Goal: Task Accomplishment & Management: Complete application form

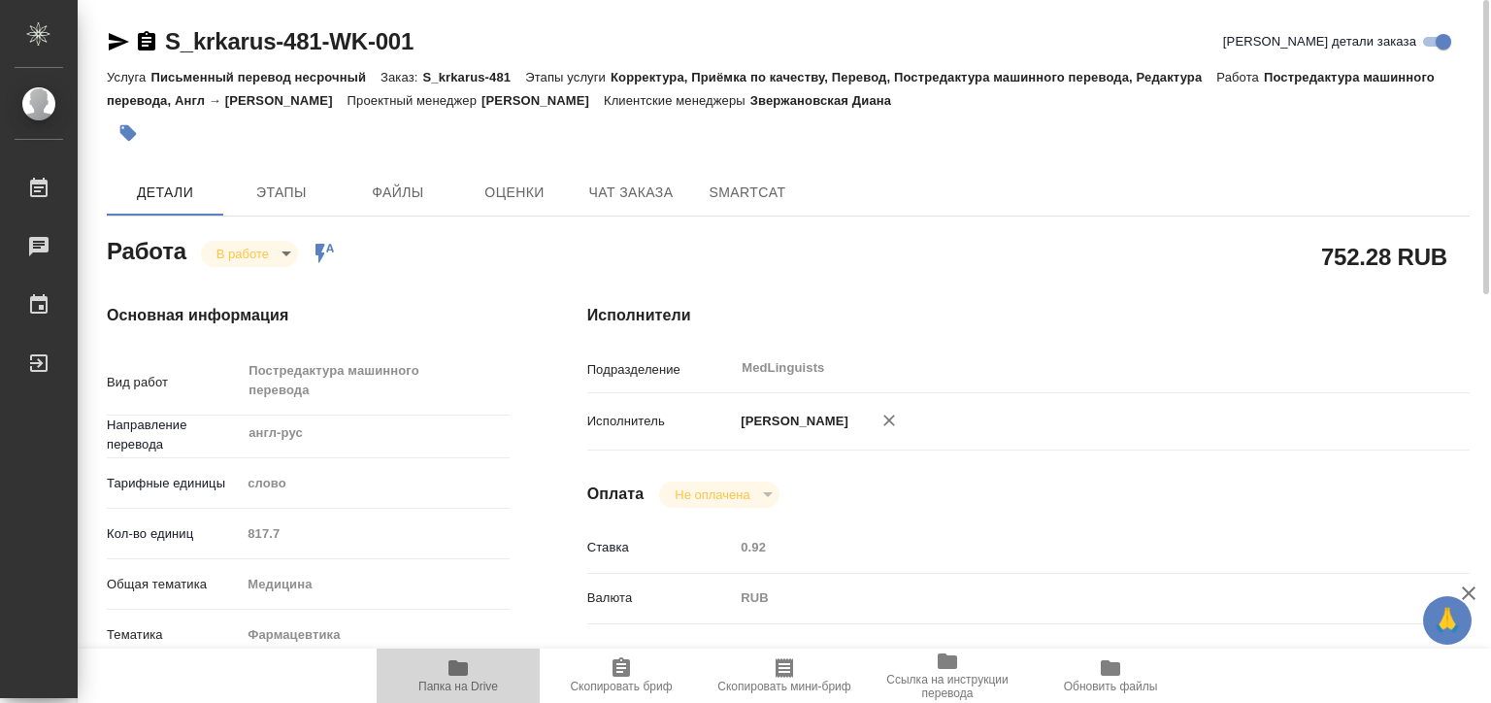
click at [459, 675] on icon "button" at bounding box center [457, 668] width 19 height 16
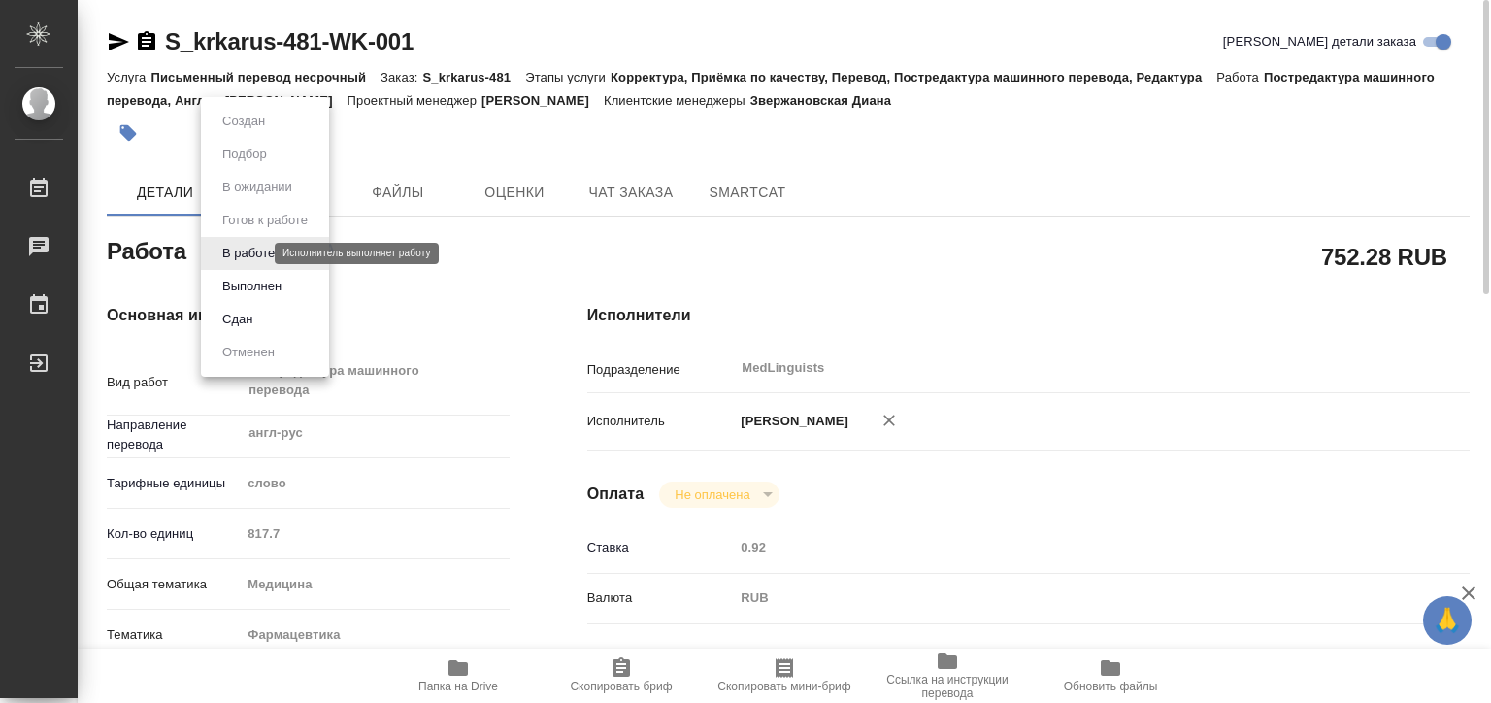
click at [245, 249] on body "🙏 .cls-1 fill:#fff; AWATERA Matveeva Elena Работы 0 Чаты График Выйти S_krkarus…" at bounding box center [745, 351] width 1491 height 703
click at [256, 289] on button "Выполнен" at bounding box center [251, 286] width 71 height 21
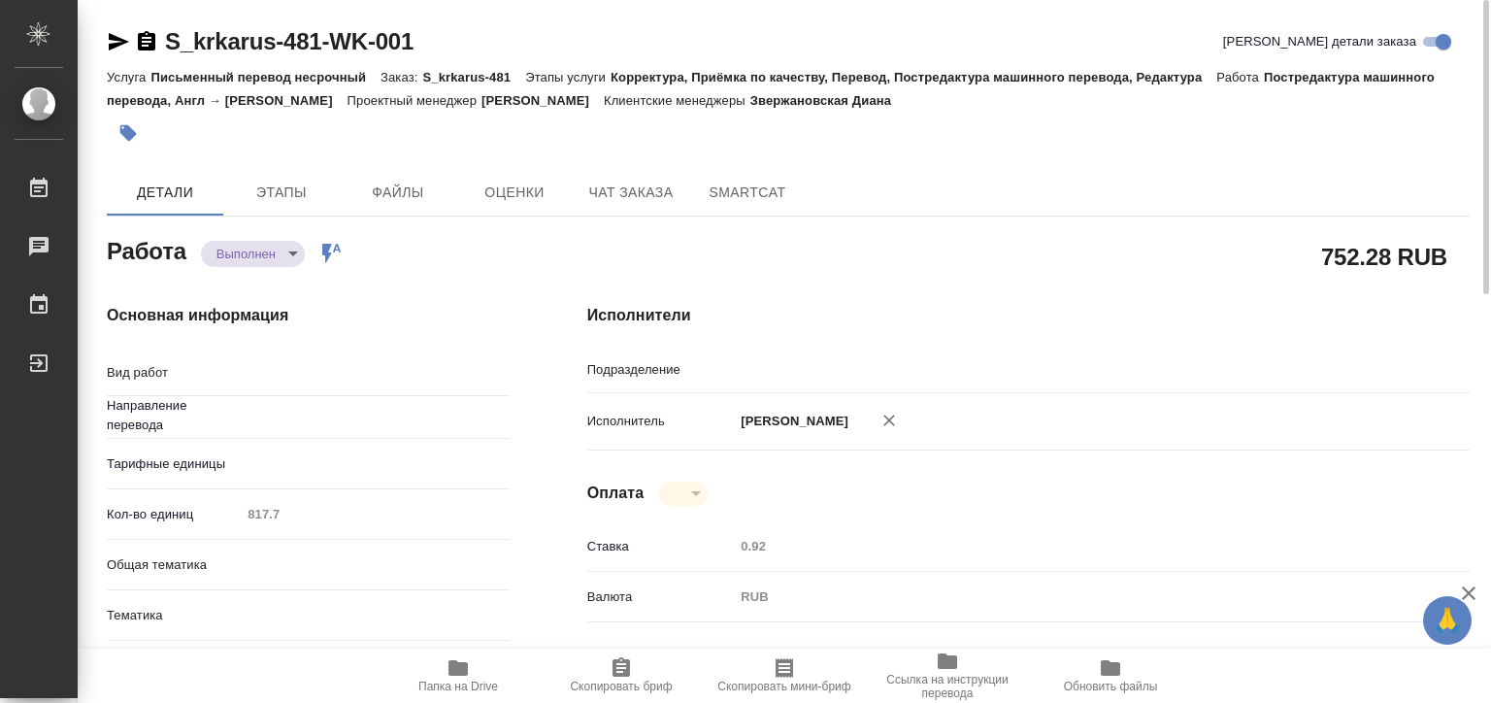
type textarea "x"
type input "MedLinguists"
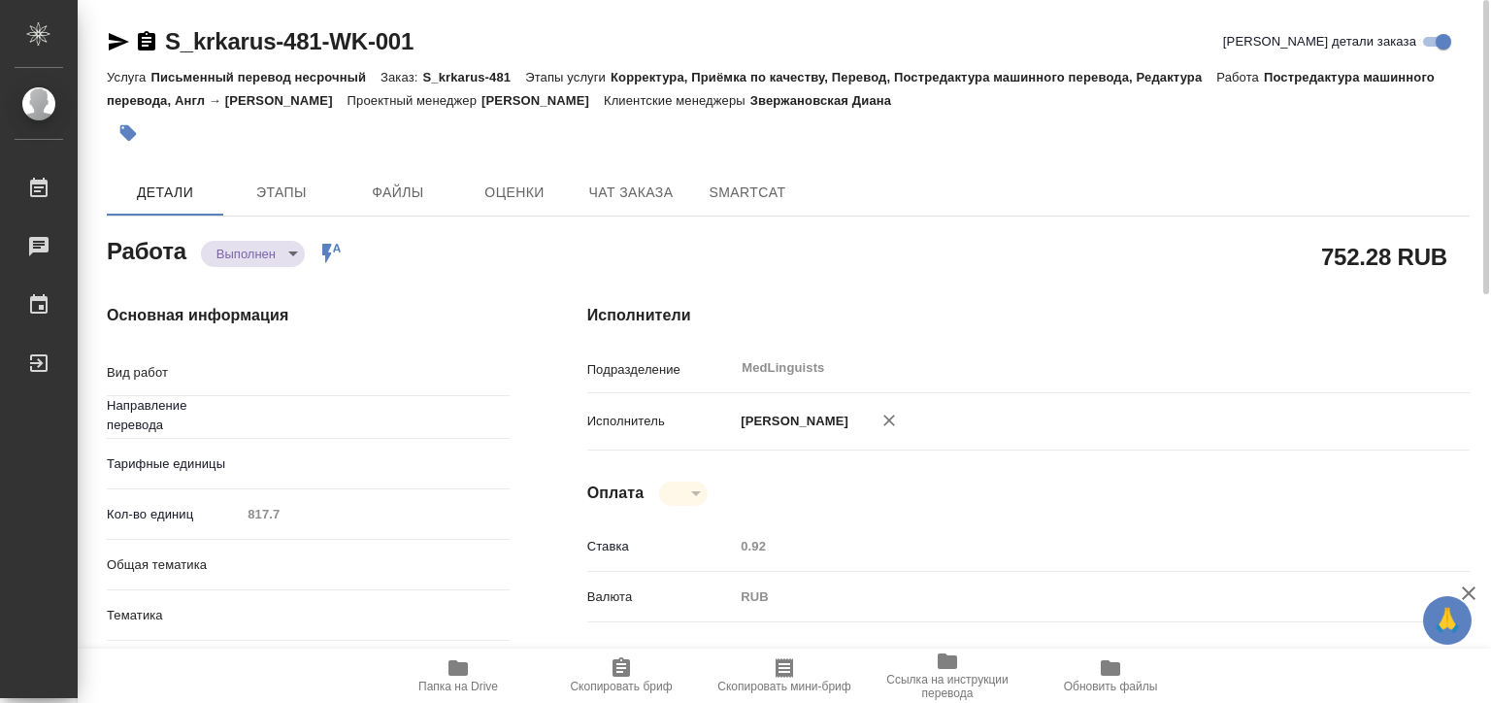
type textarea "Постредактура машинного перевода"
type textarea "x"
type input "англ-рус"
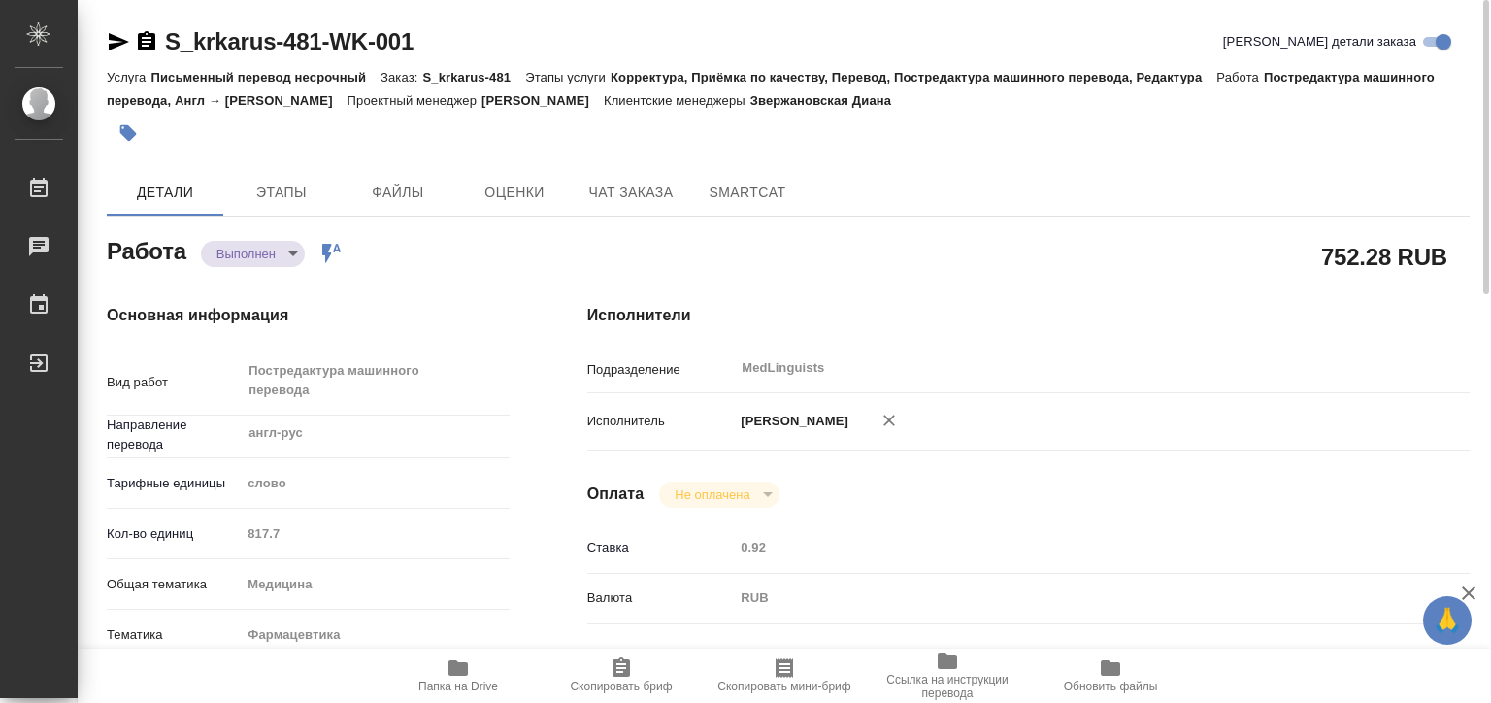
type textarea "x"
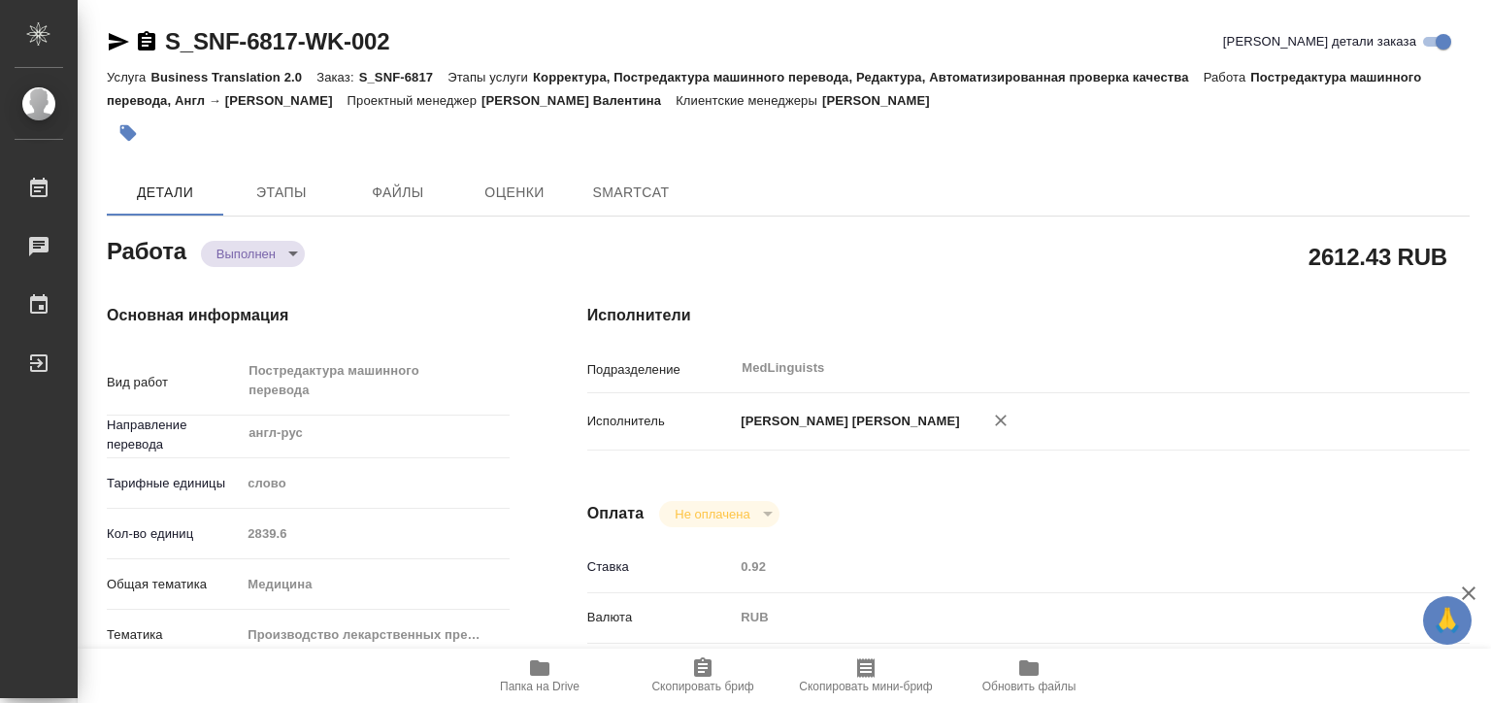
type textarea "x"
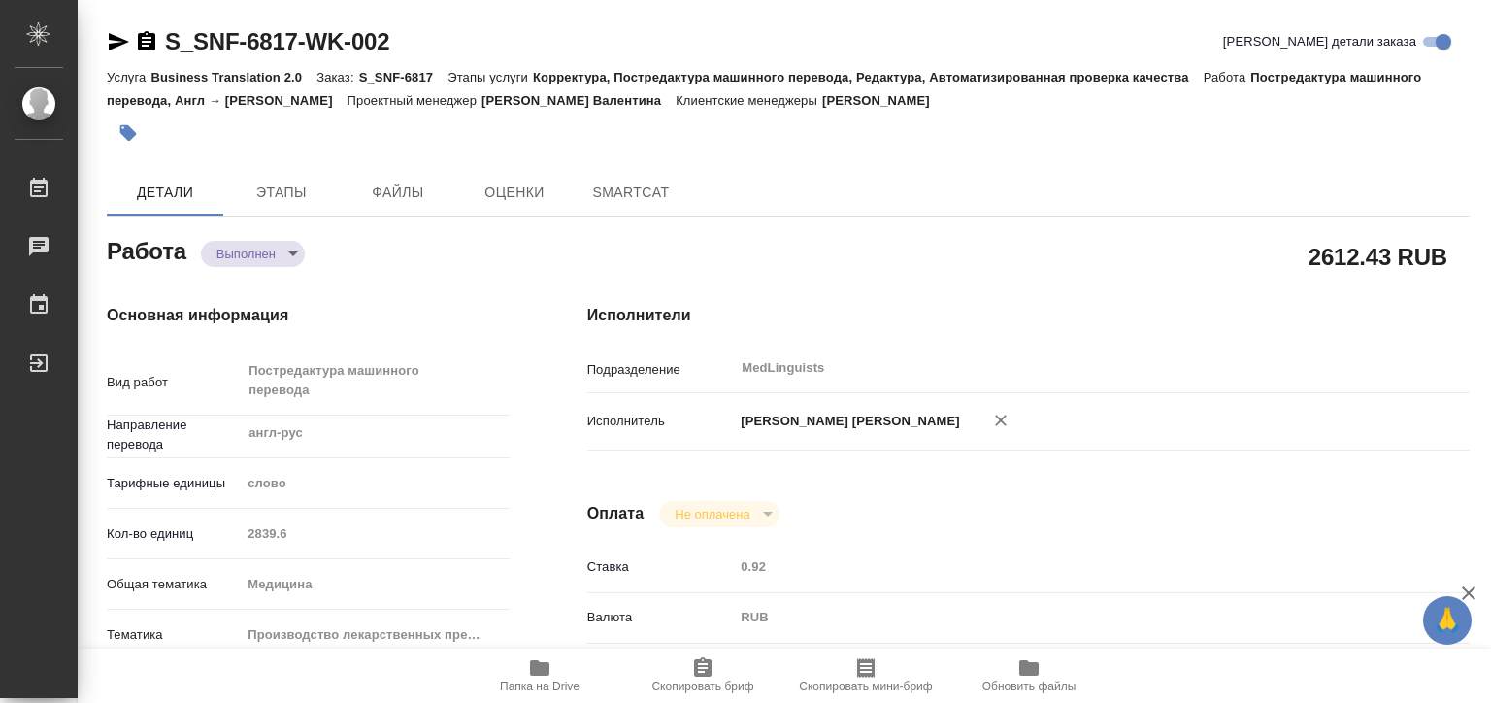
type textarea "x"
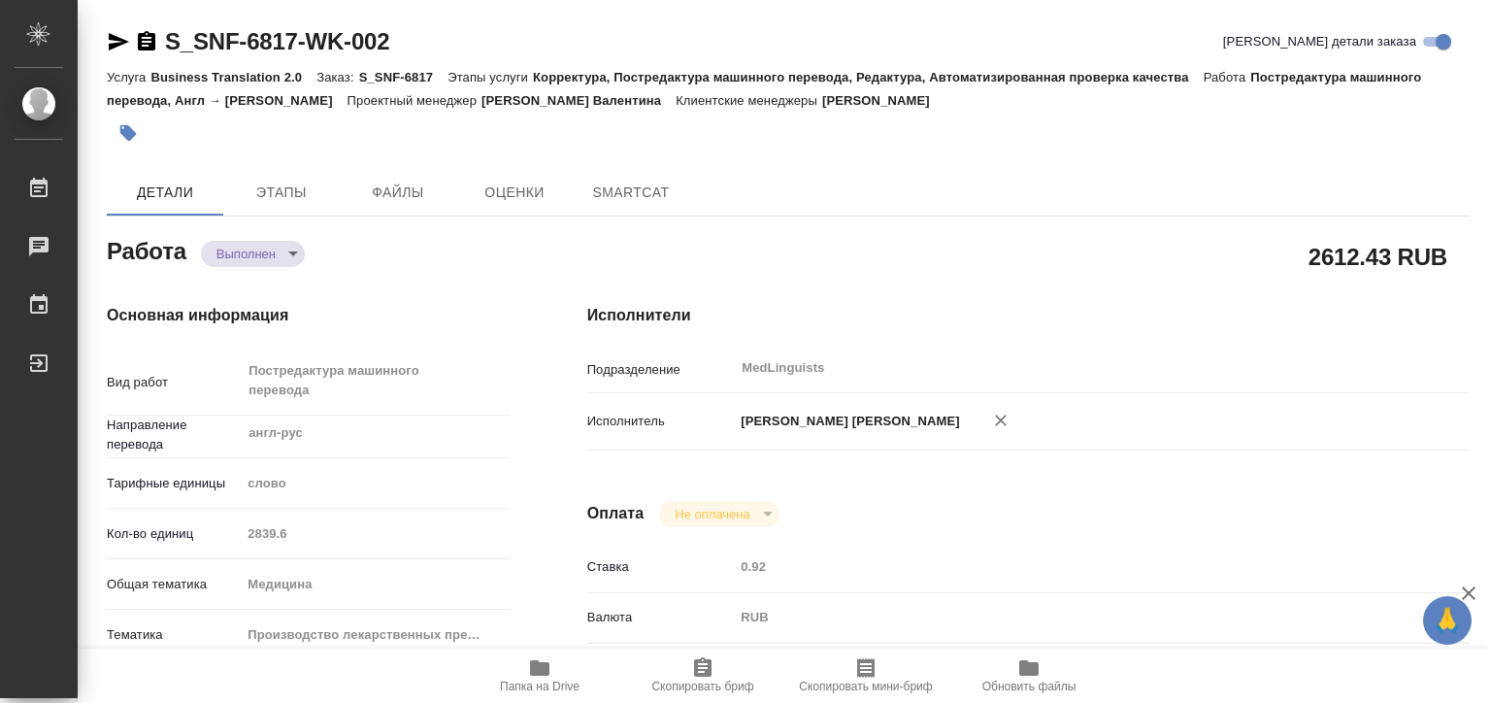
type textarea "x"
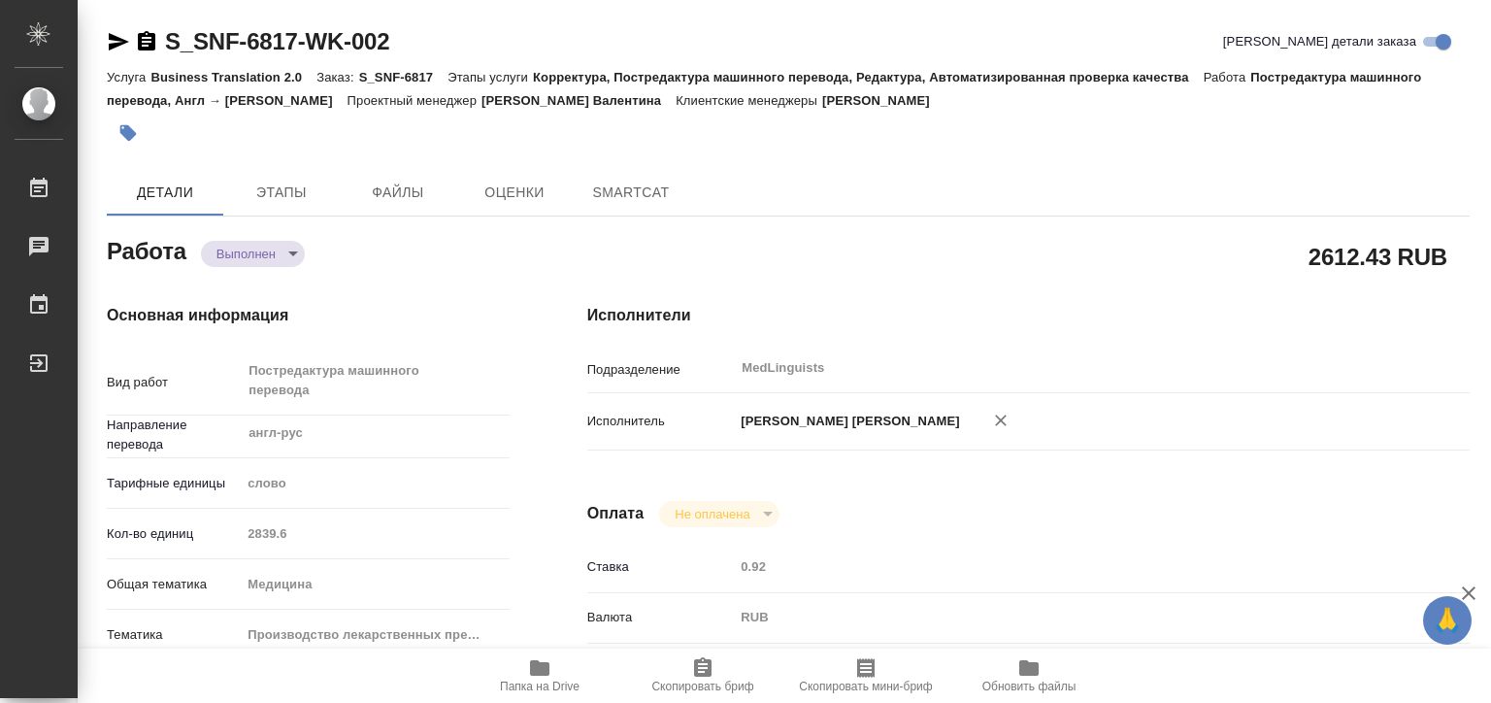
type textarea "x"
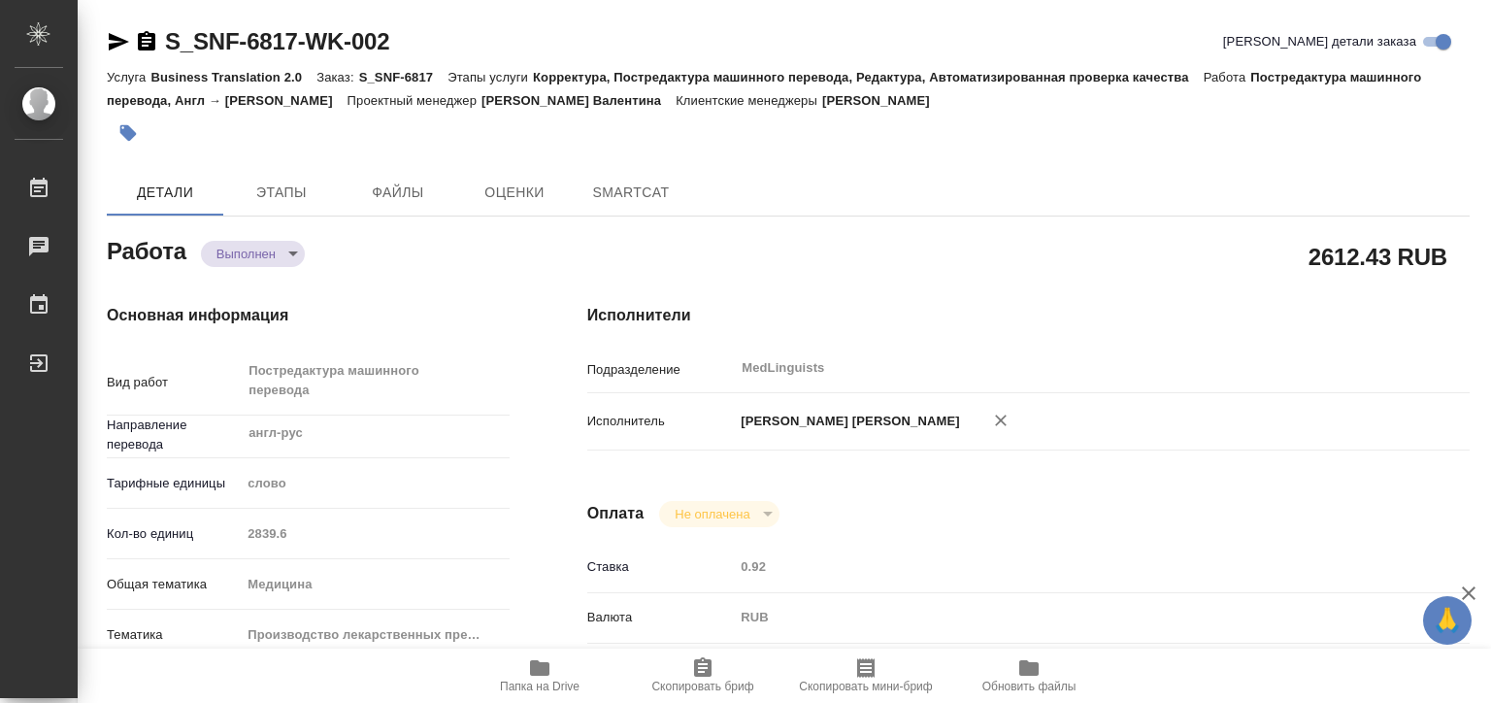
type textarea "x"
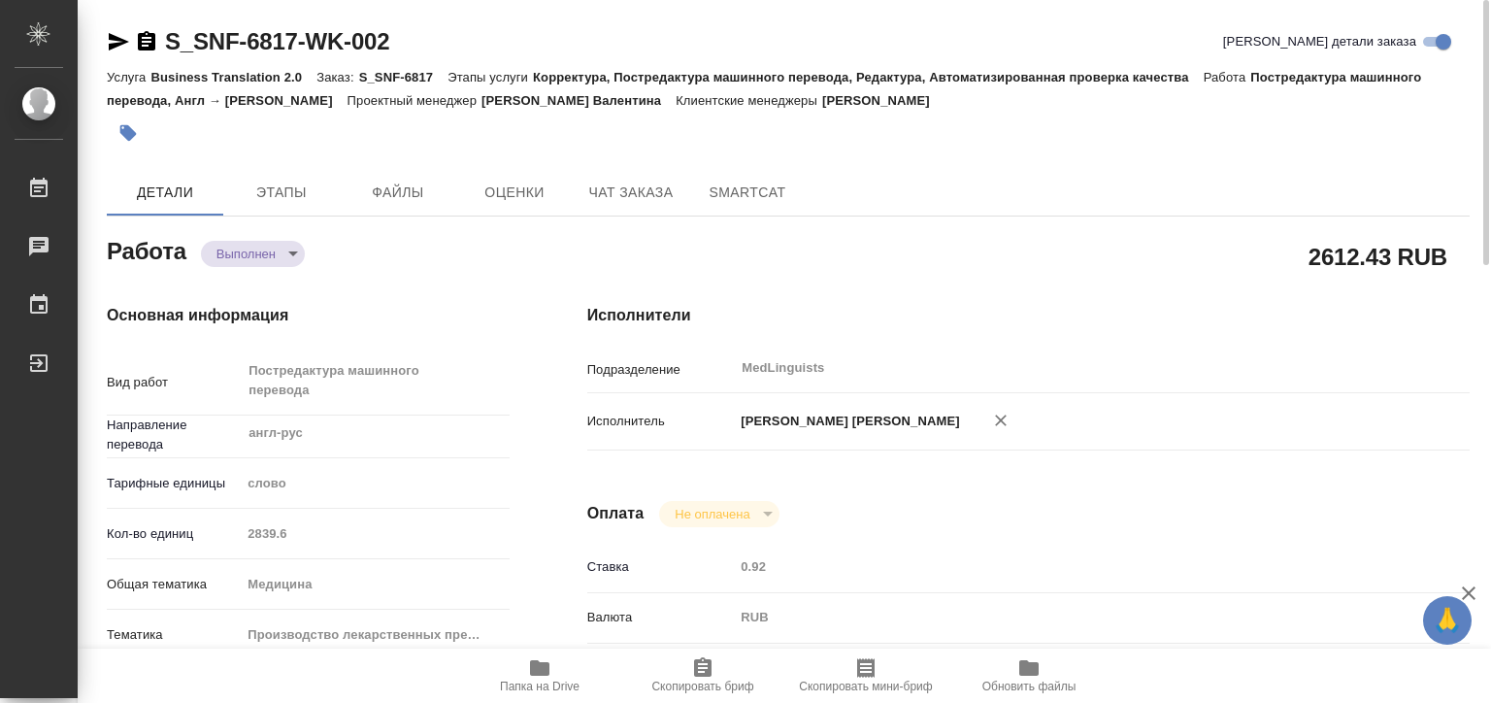
type textarea "x"
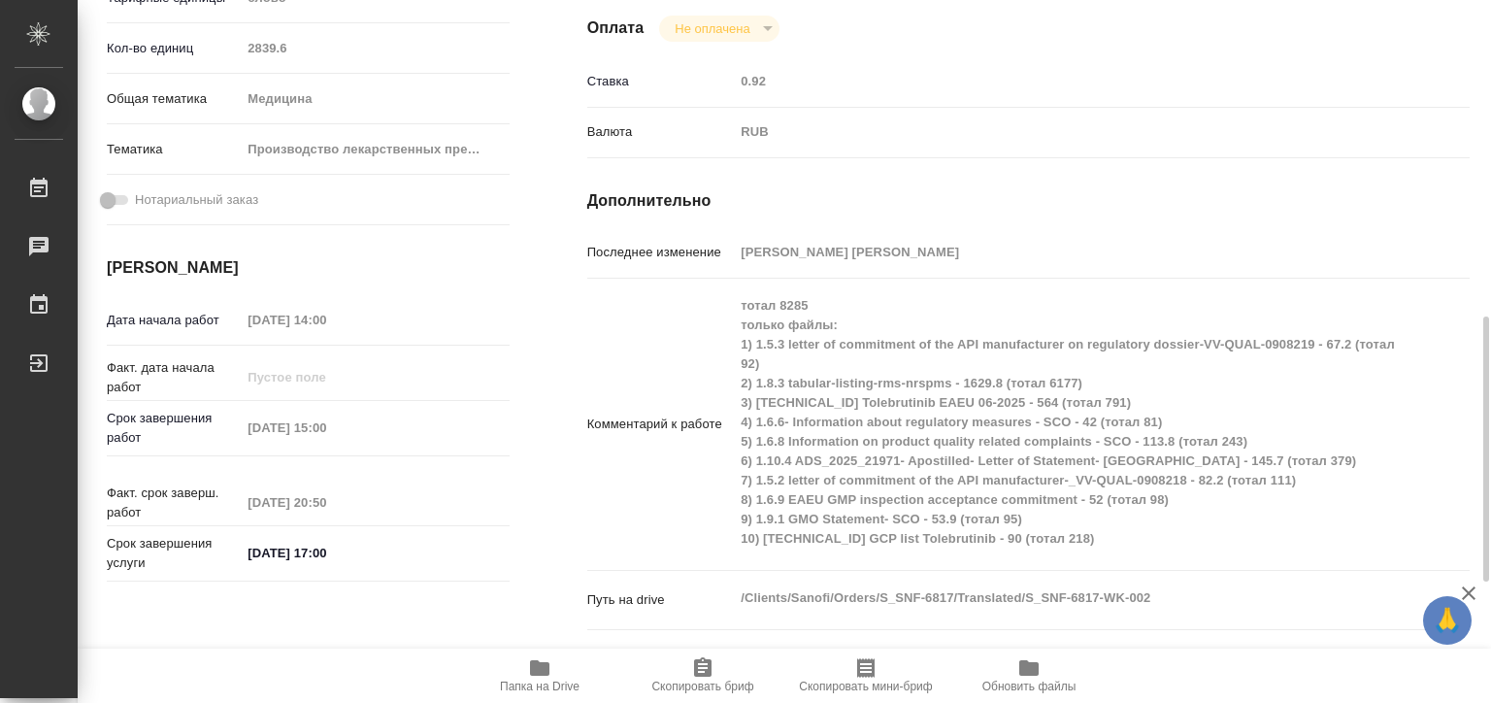
scroll to position [582, 0]
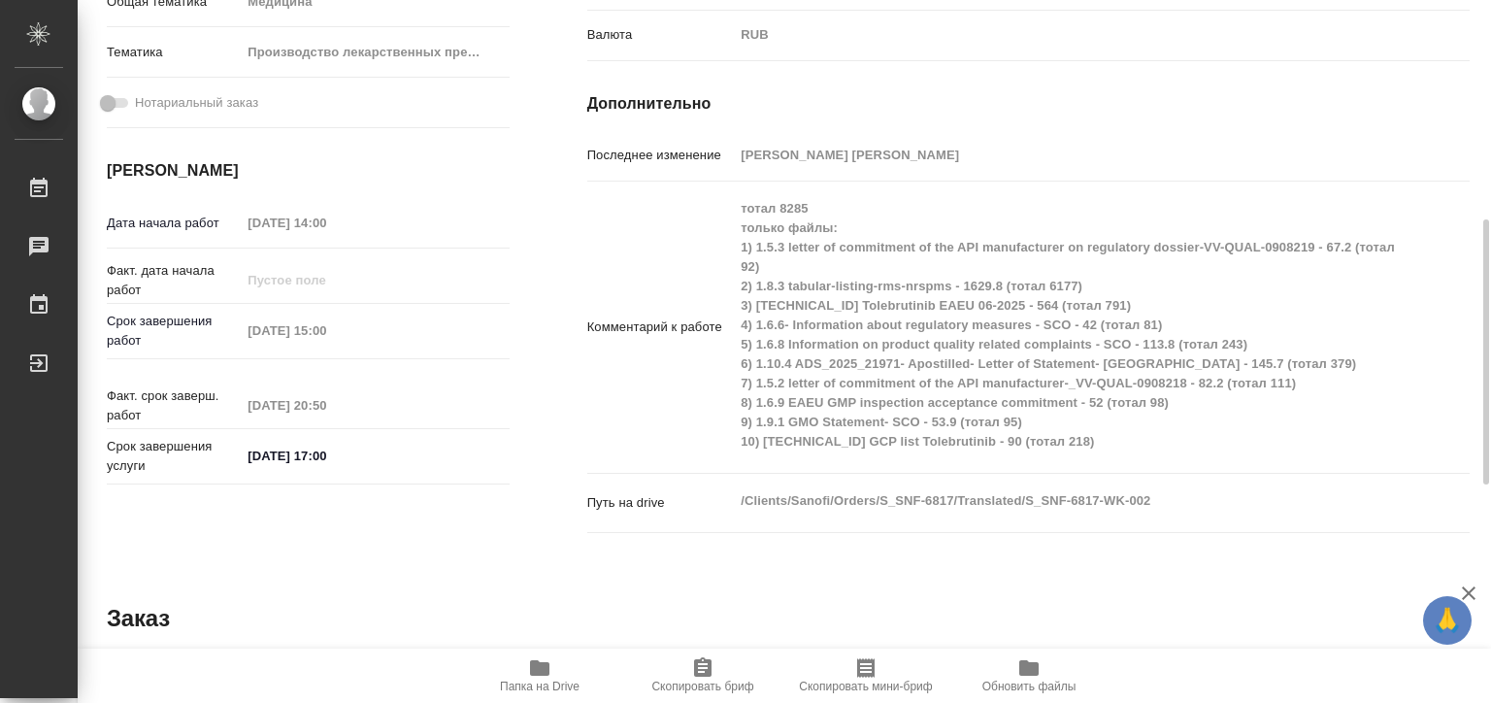
type textarea "x"
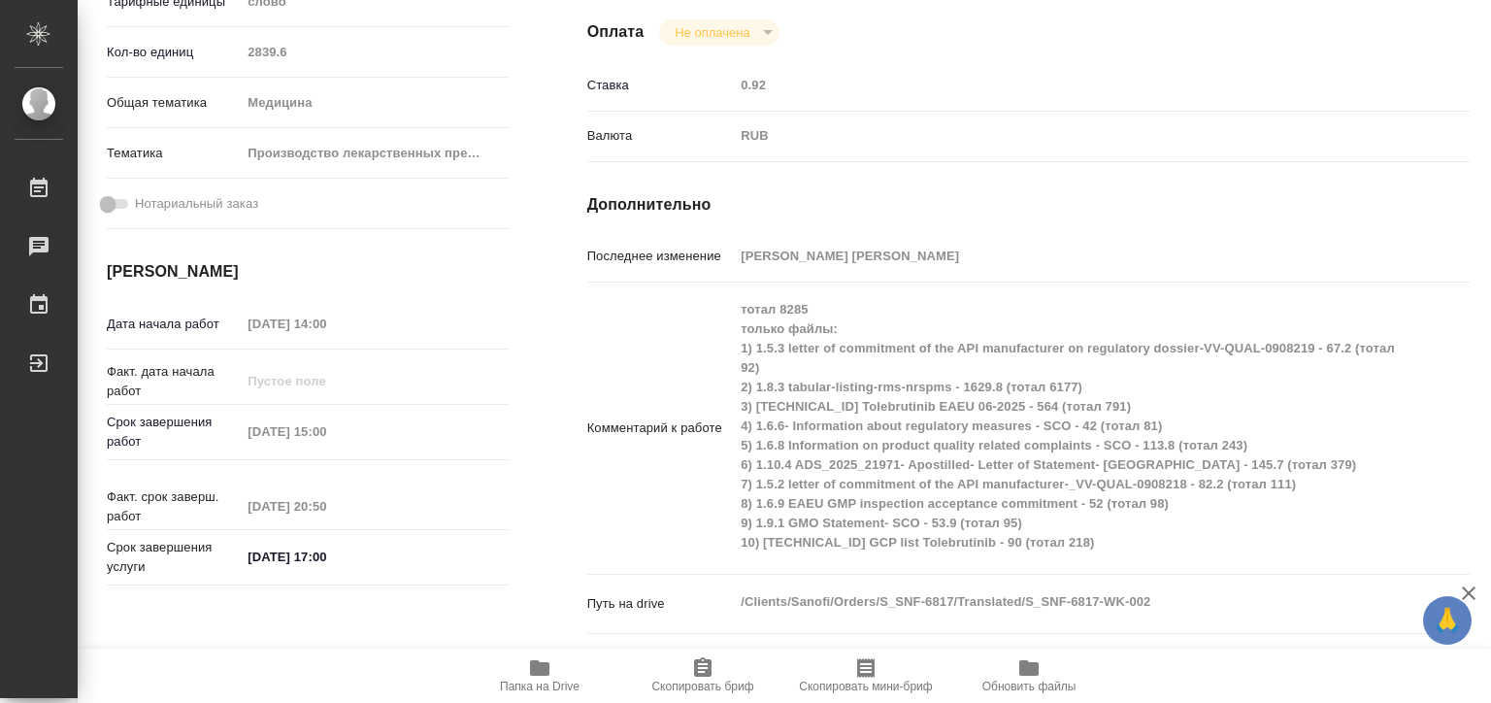
scroll to position [0, 0]
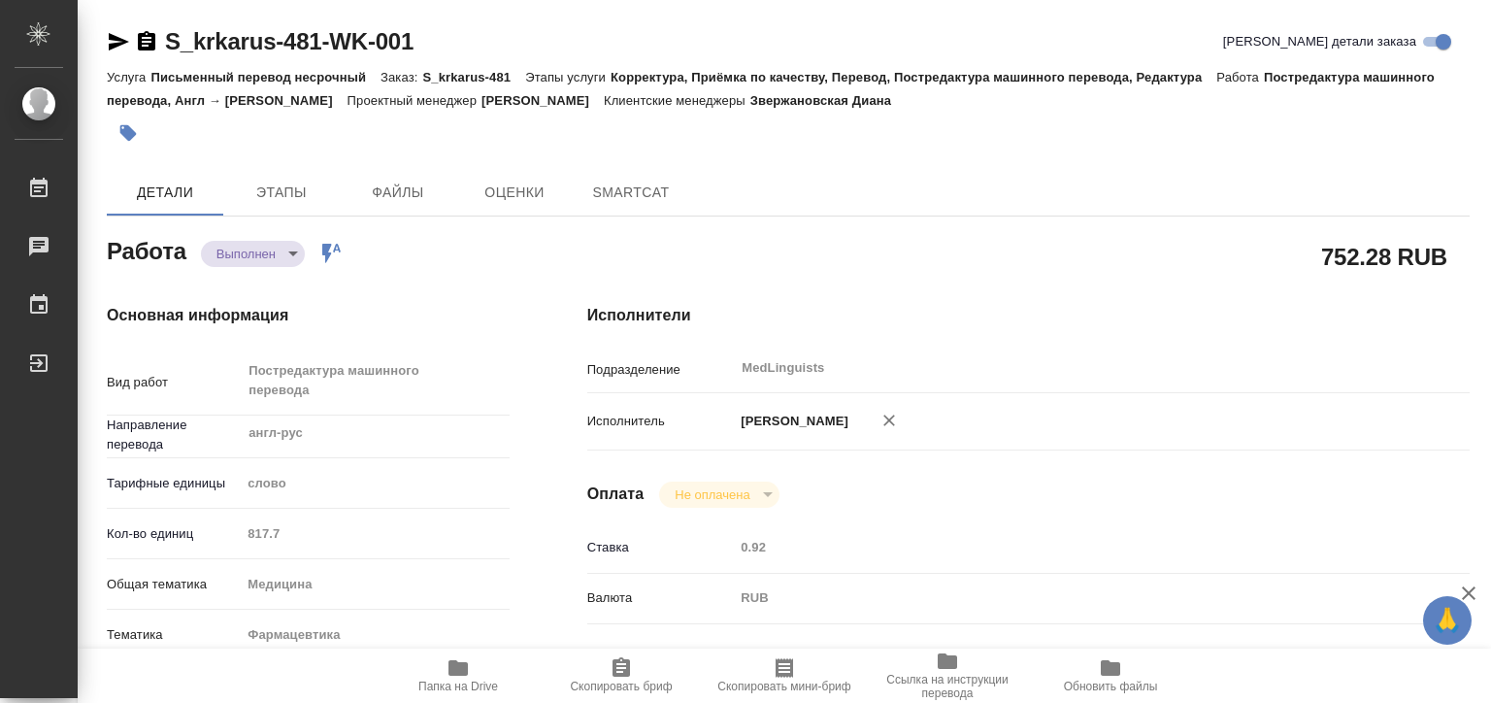
type textarea "x"
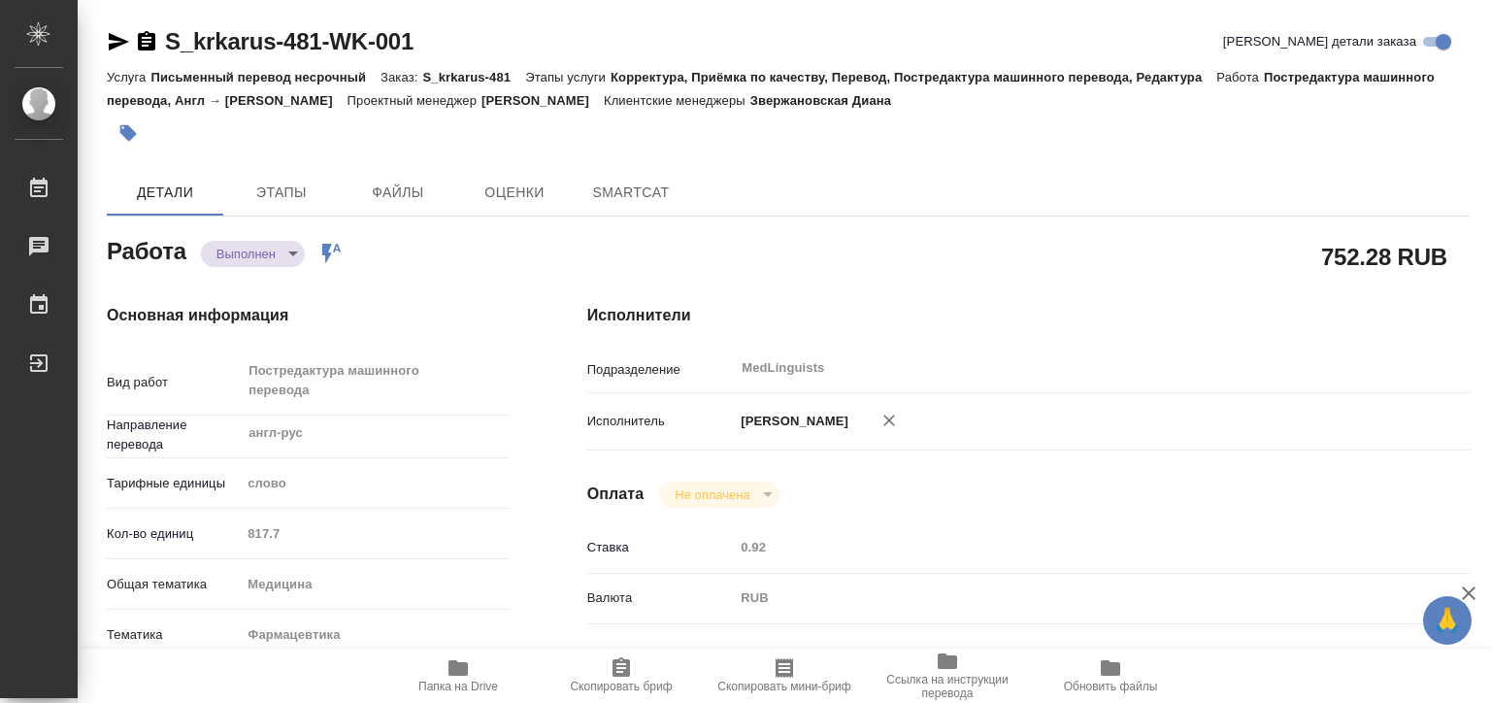
type textarea "x"
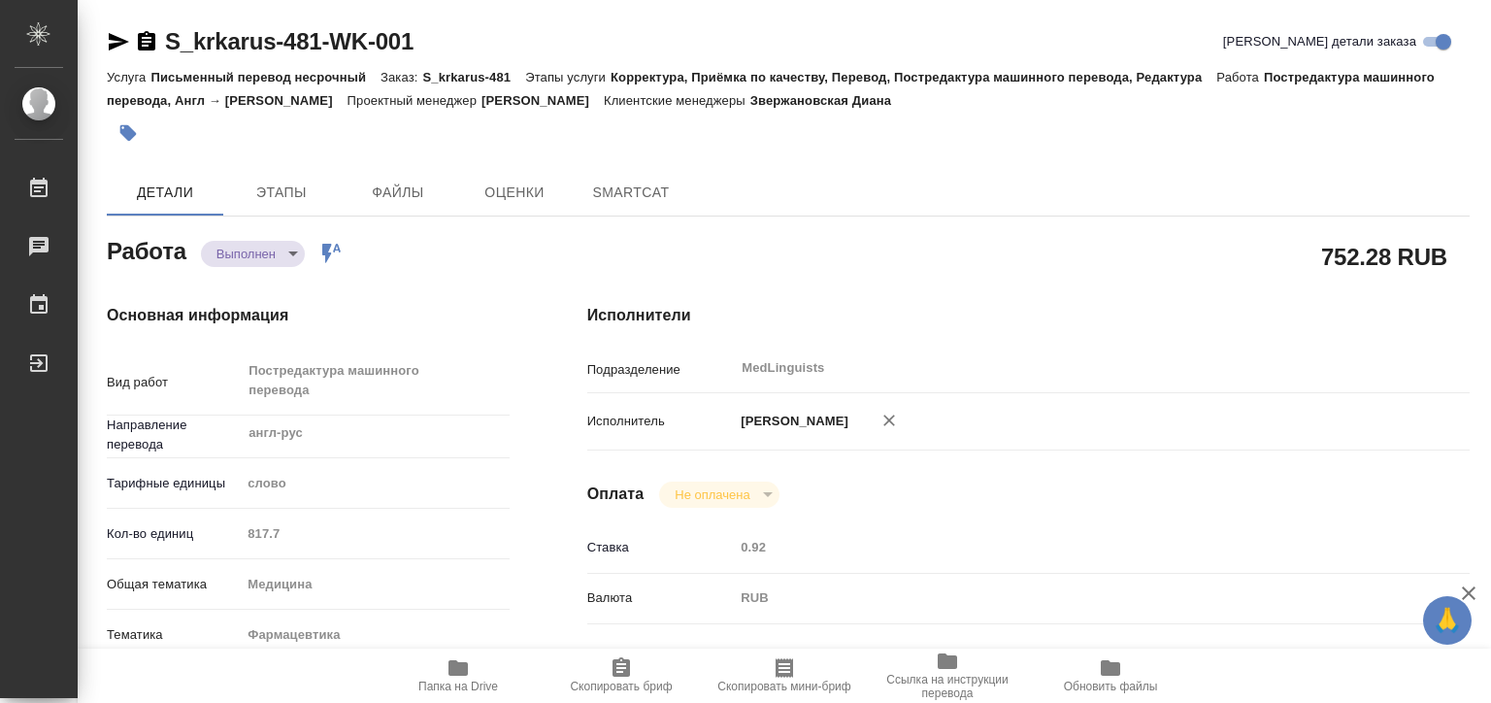
type textarea "x"
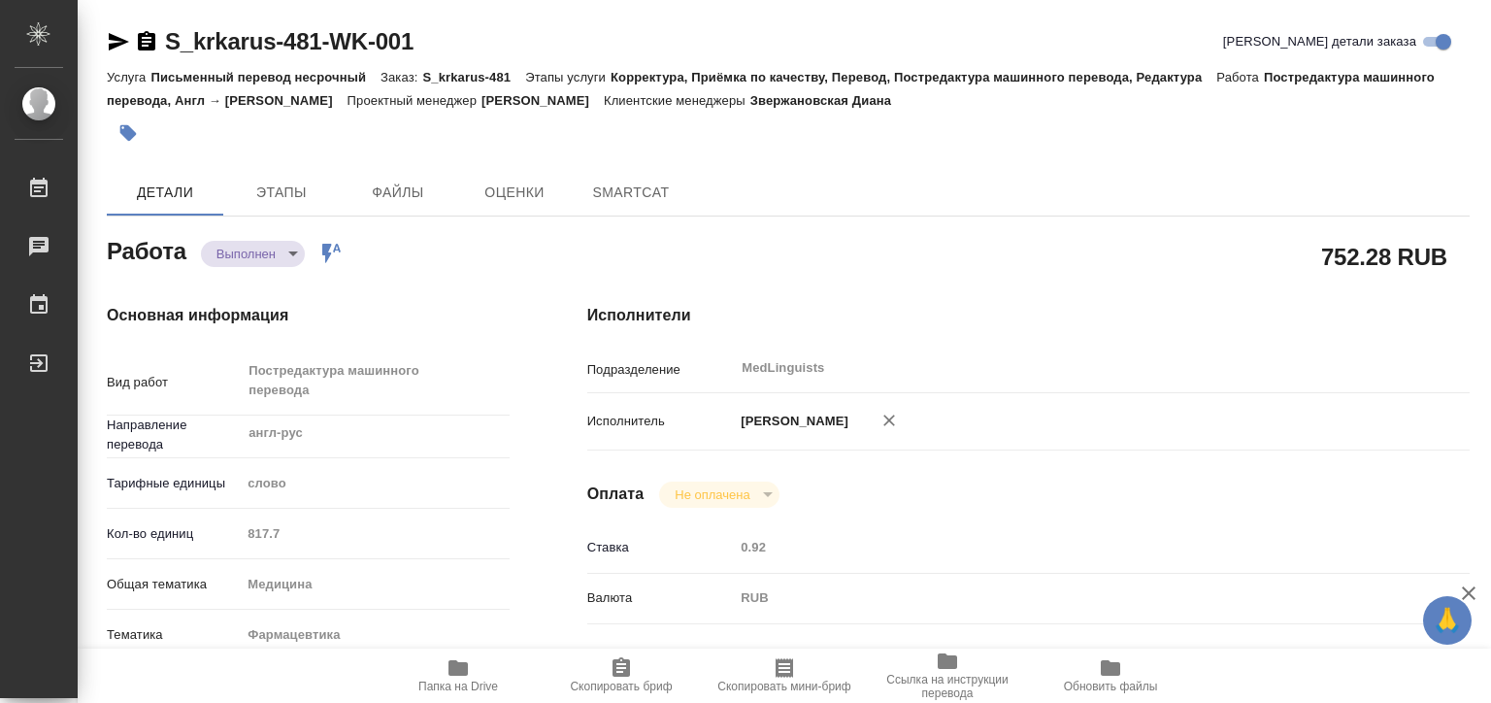
type textarea "x"
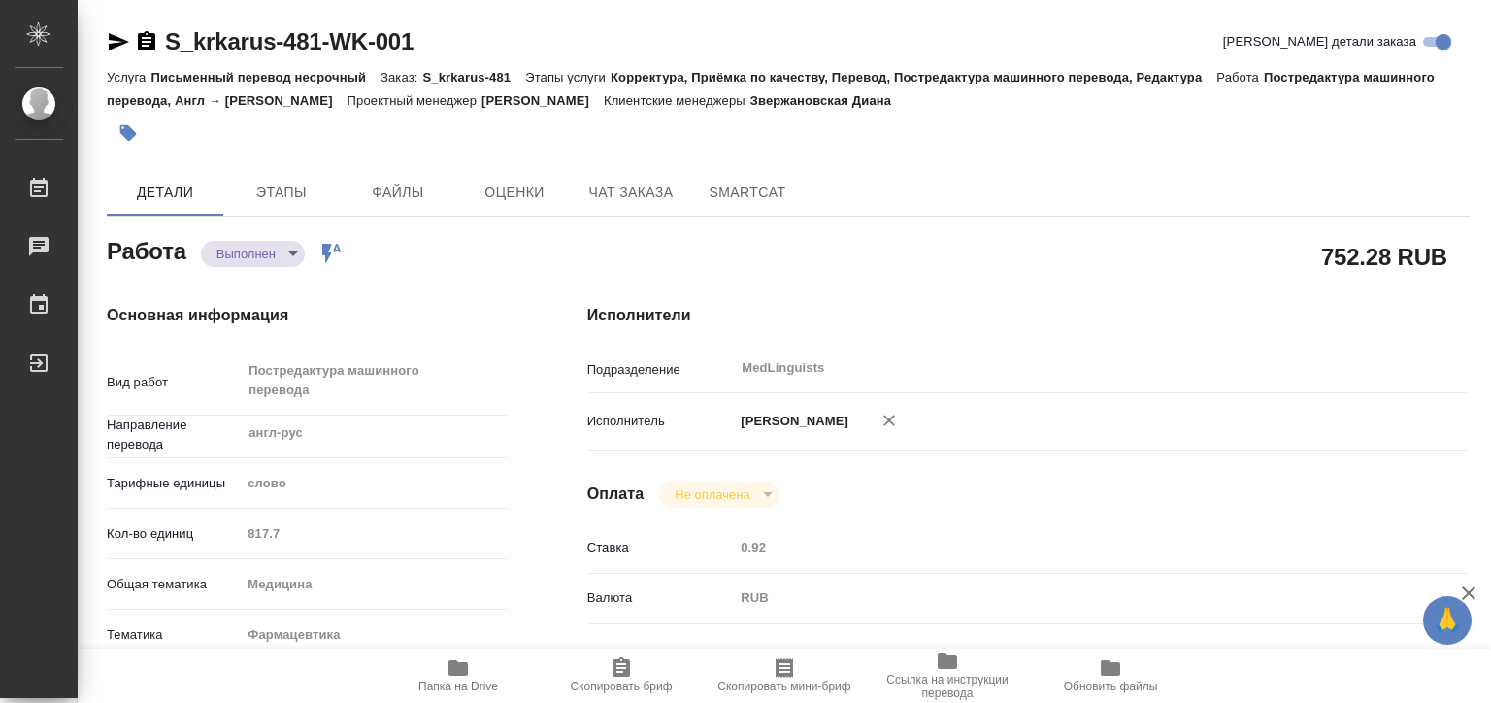
type textarea "x"
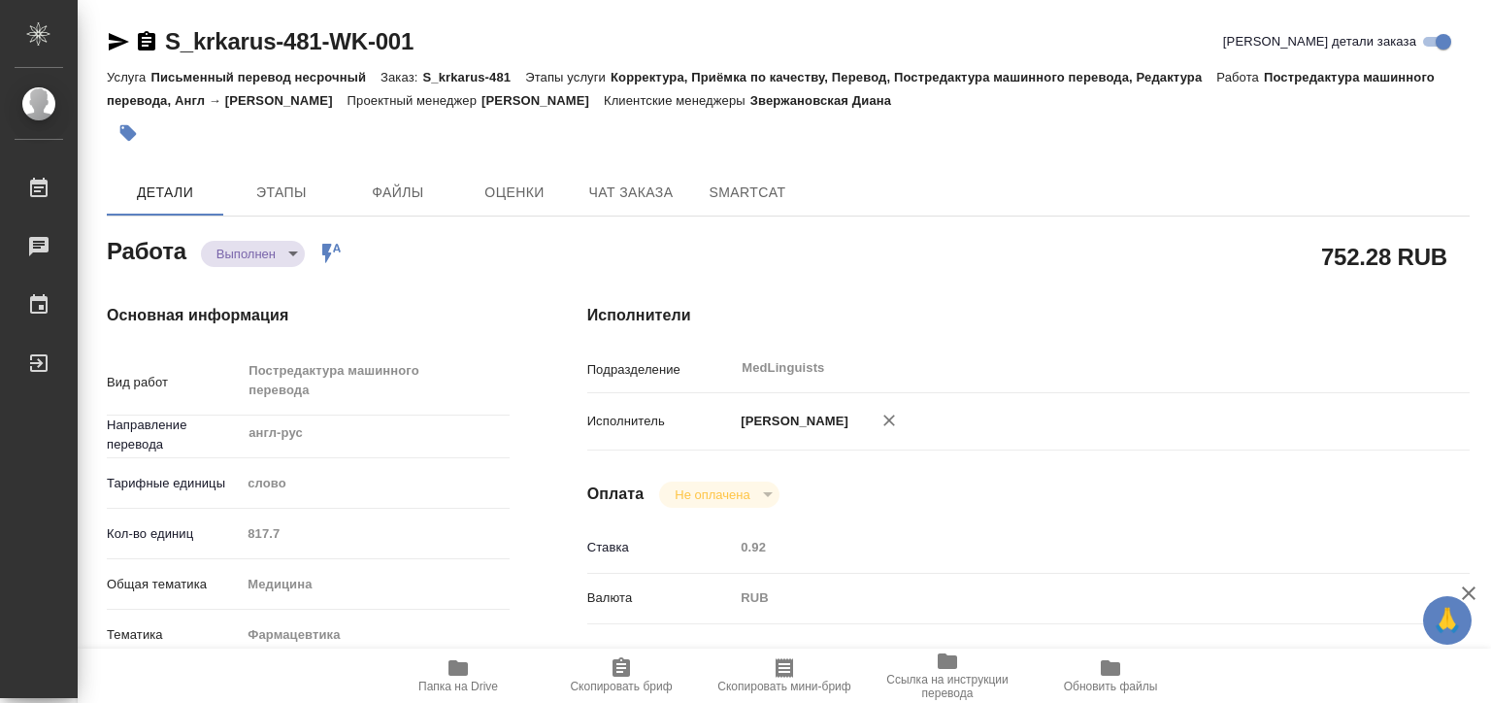
type textarea "x"
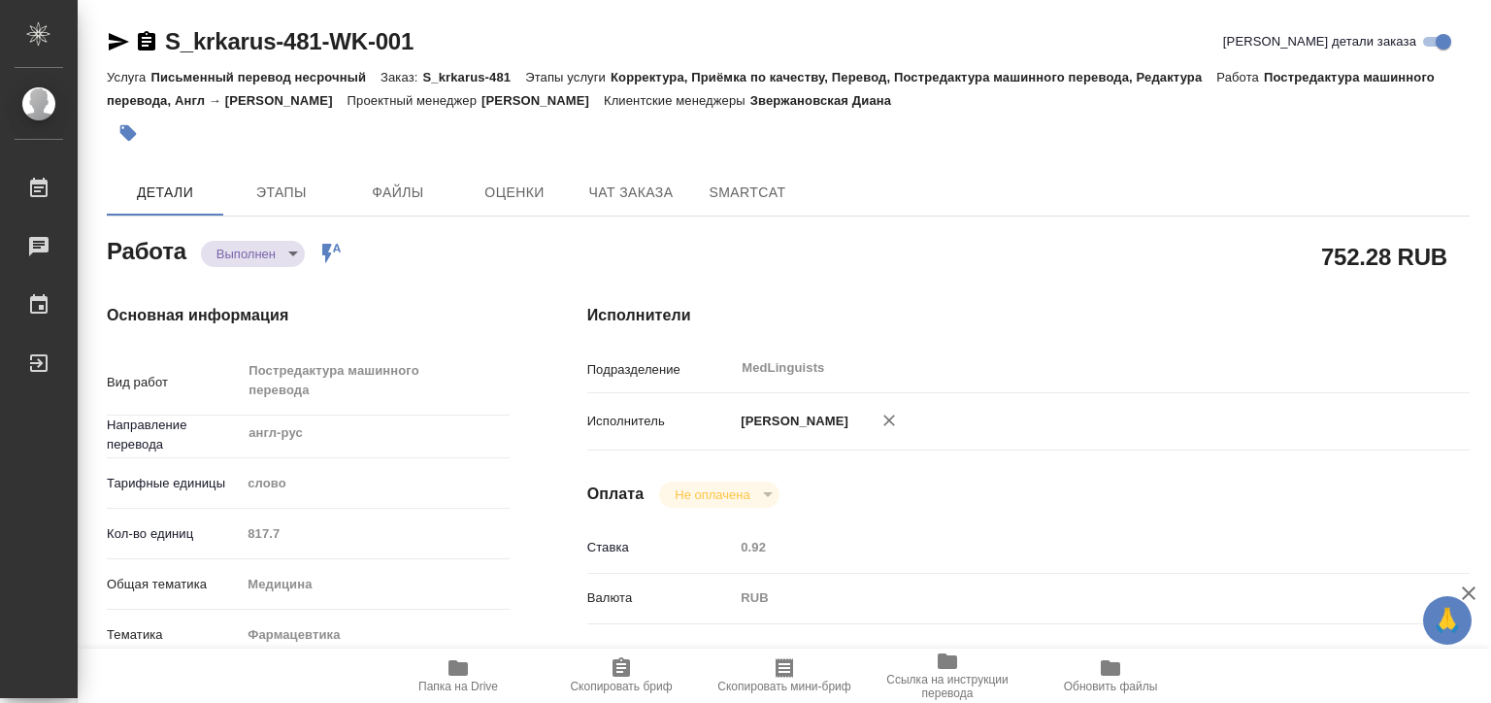
type textarea "x"
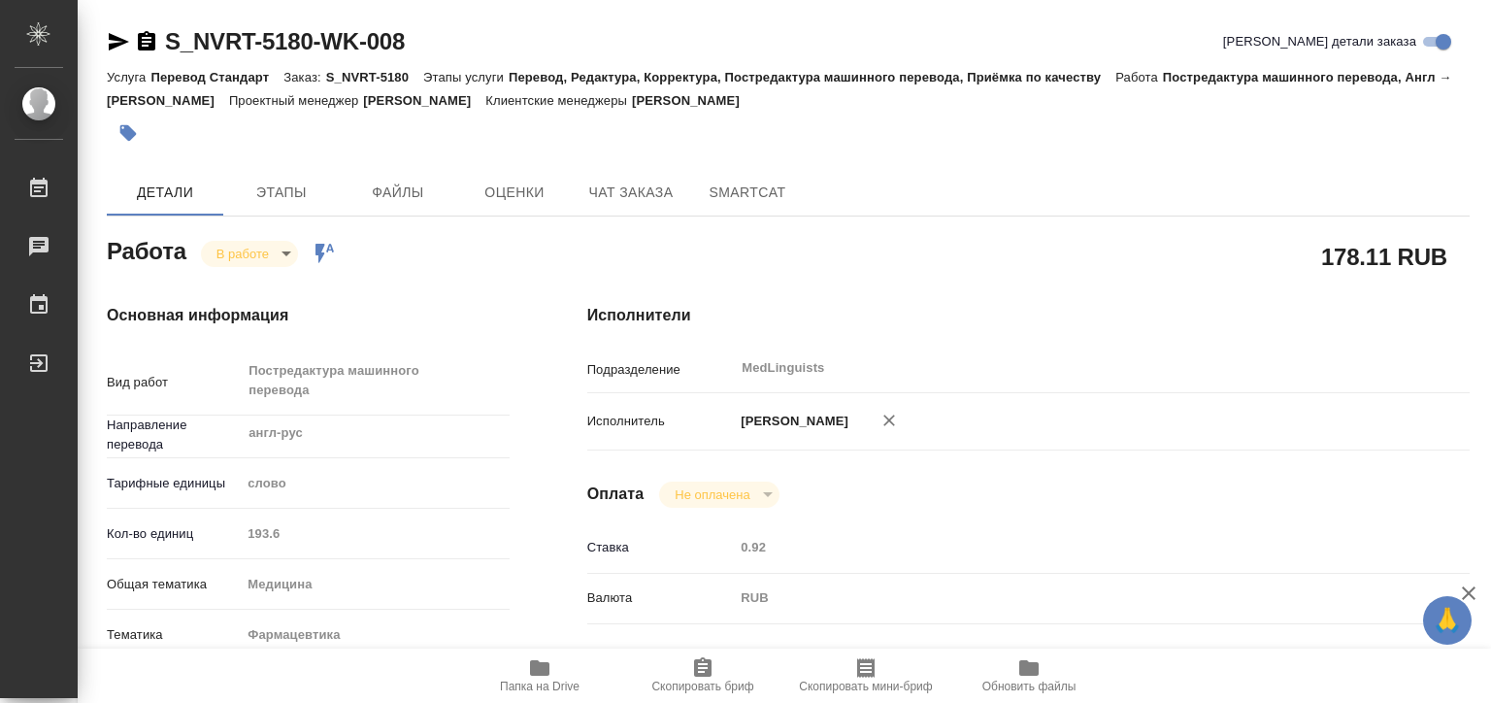
type textarea "x"
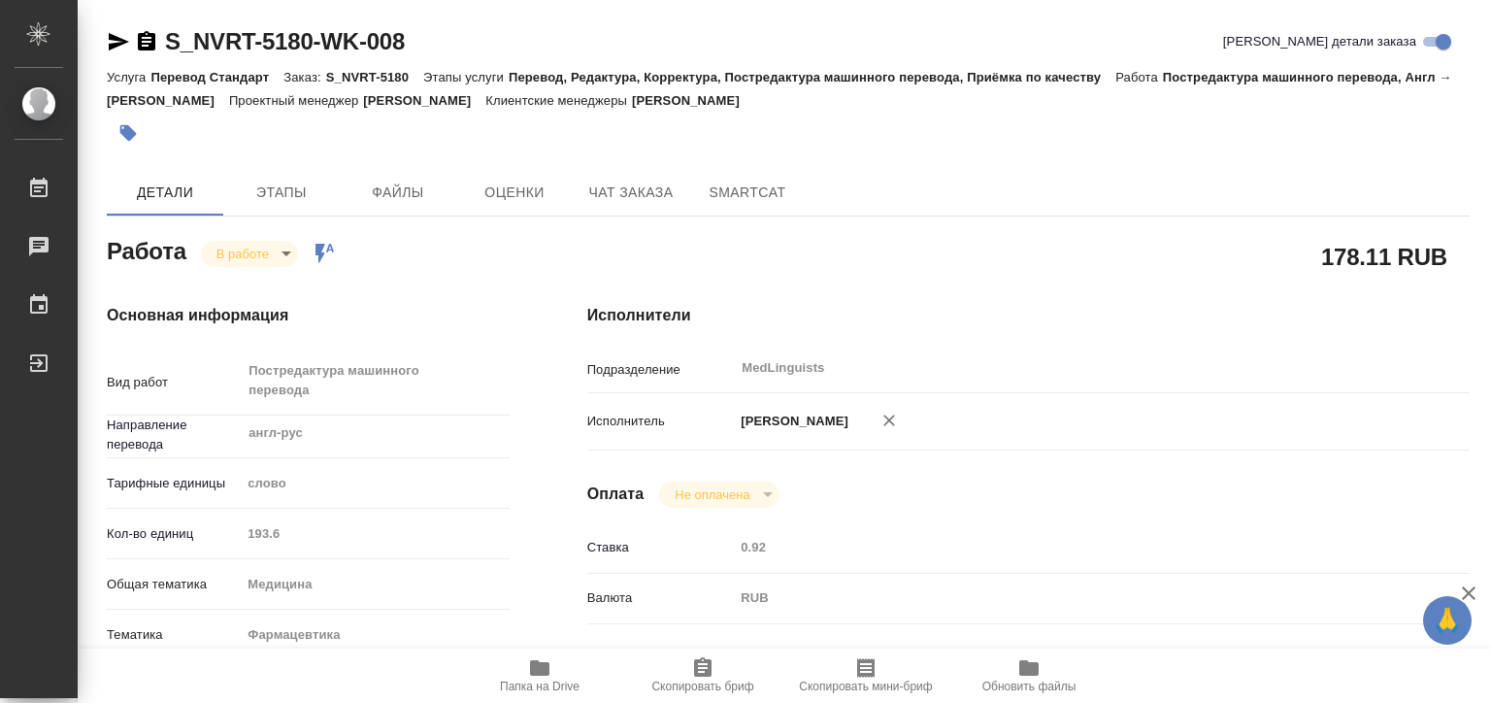
type textarea "x"
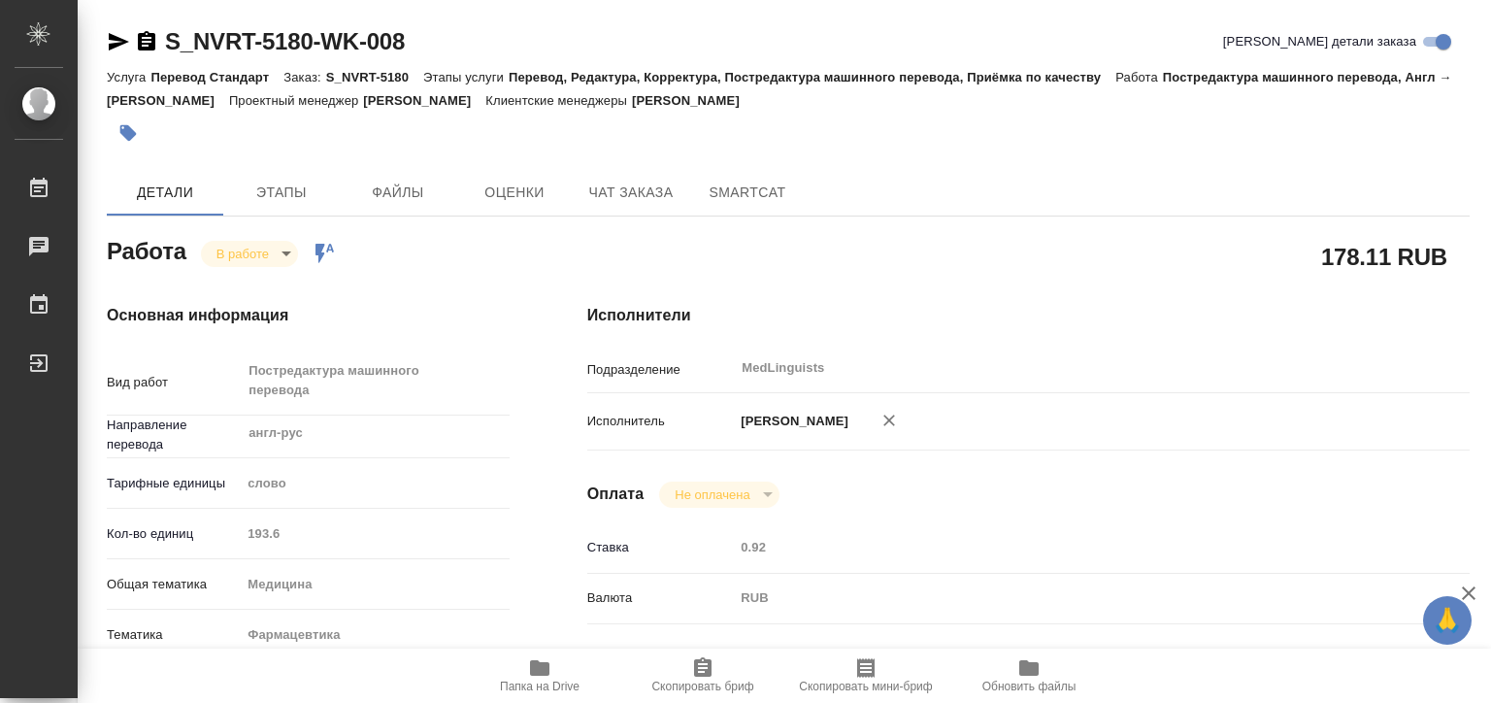
type textarea "x"
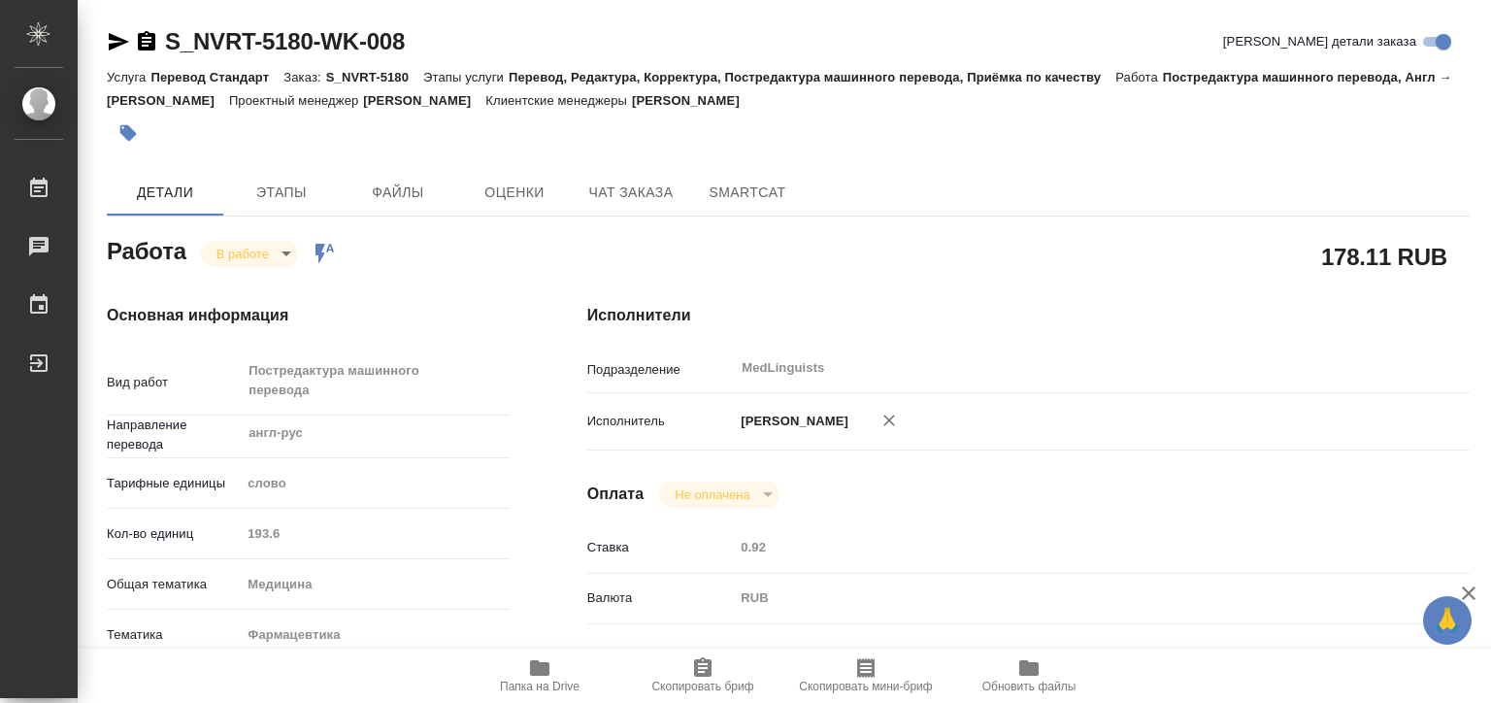
click at [521, 672] on span "Папка на Drive" at bounding box center [540, 674] width 140 height 37
drag, startPoint x: 161, startPoint y: 32, endPoint x: 307, endPoint y: 52, distance: 147.0
click at [307, 52] on div "S_NVRT-5180-WK-008" at bounding box center [256, 41] width 298 height 31
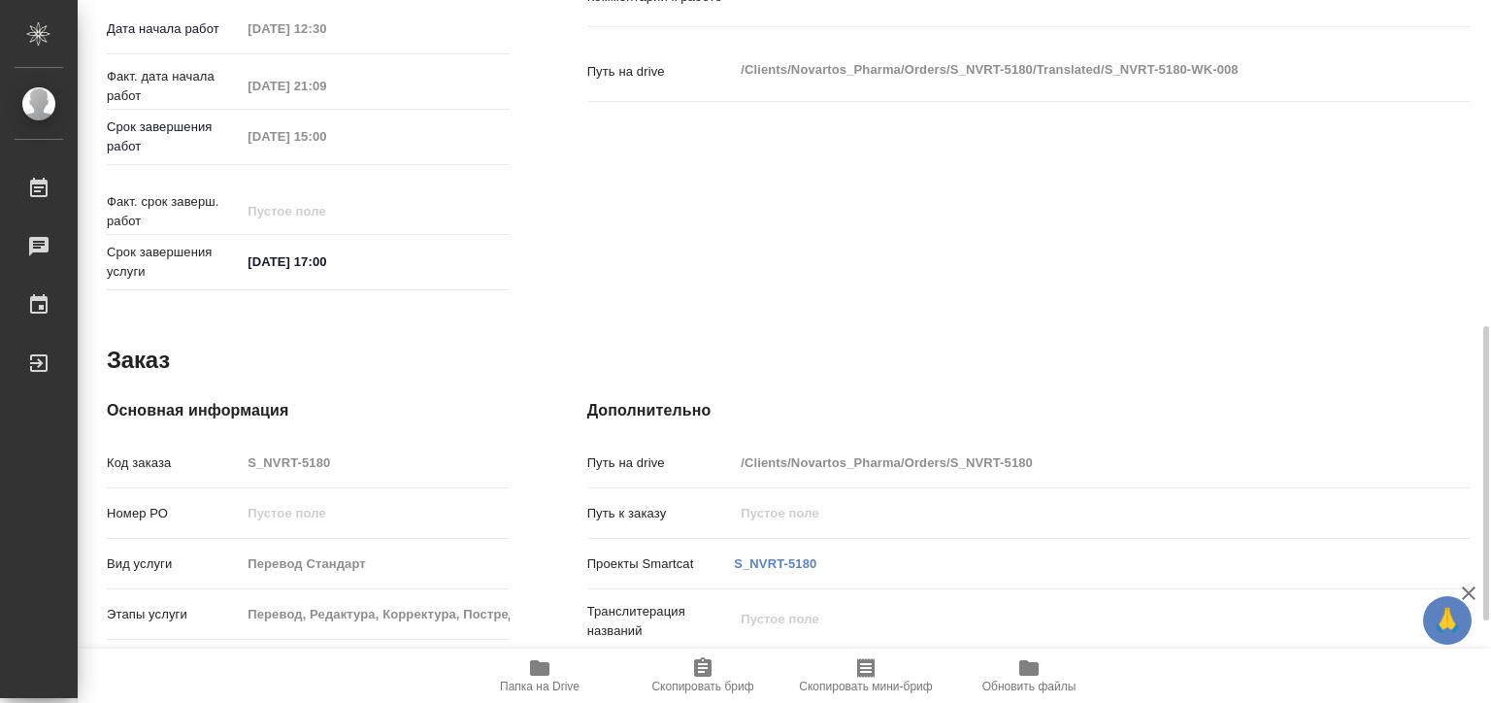
scroll to position [972, 0]
